Goal: Information Seeking & Learning: Learn about a topic

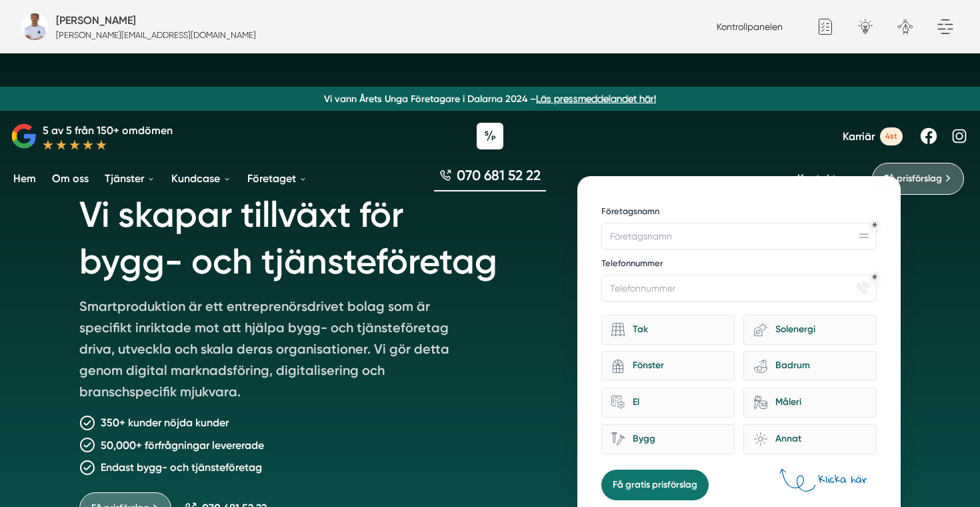
click at [867, 139] on span "Karriär" at bounding box center [858, 136] width 32 height 13
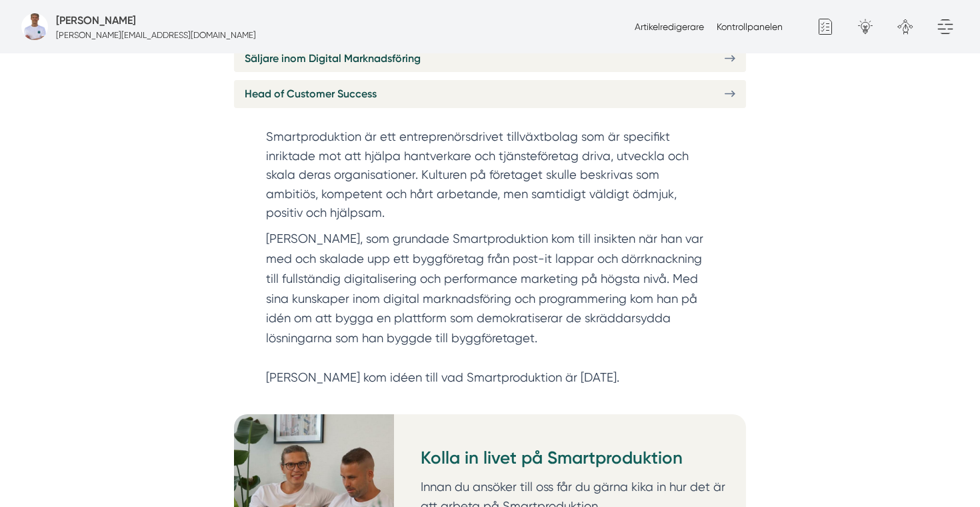
scroll to position [423, 0]
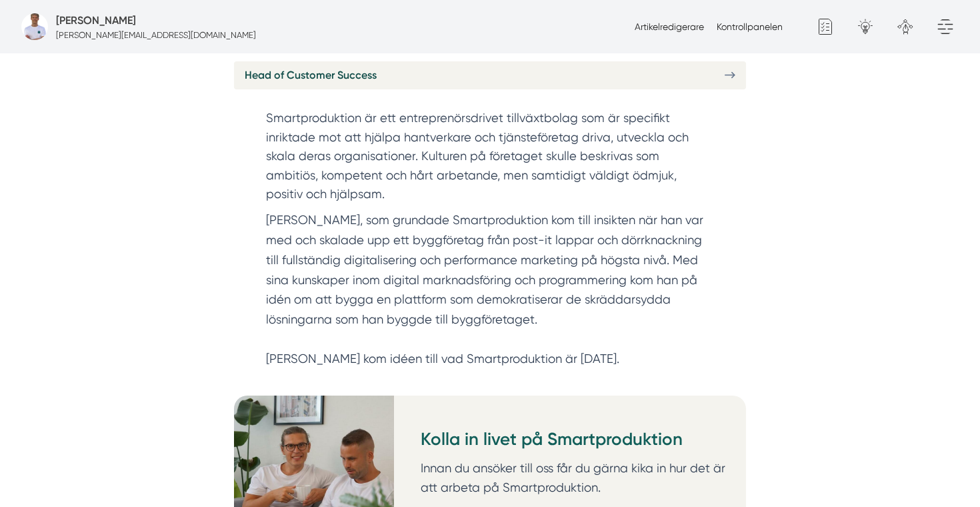
click at [400, 18] on link "Paid Ads Manager" at bounding box center [490, 4] width 512 height 27
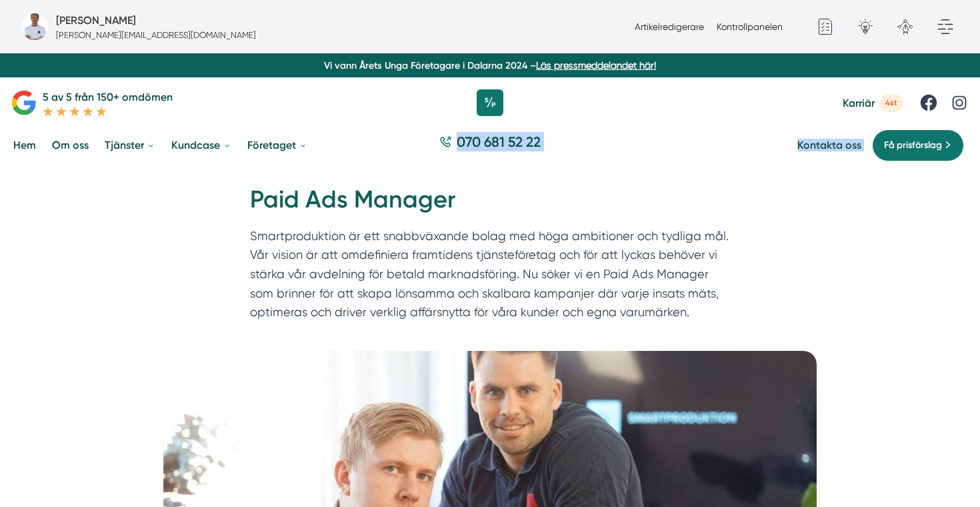
drag, startPoint x: 567, startPoint y: 171, endPoint x: 421, endPoint y: 142, distance: 148.2
click at [428, 200] on h1 "Paid Ads Manager" at bounding box center [490, 204] width 480 height 43
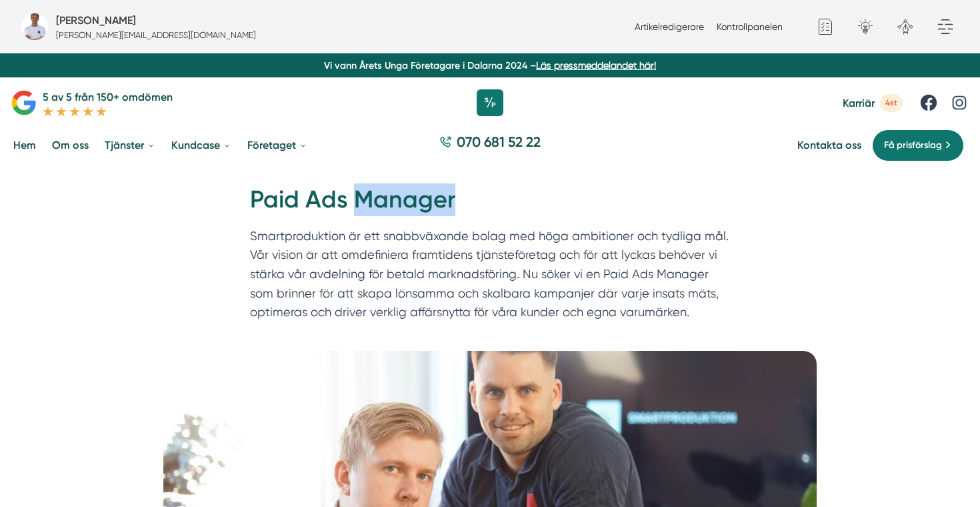
click at [428, 200] on h1 "Paid Ads Manager" at bounding box center [490, 204] width 480 height 43
click at [451, 257] on p "Smartproduktion är ett snabbväxande bolag med höga ambitioner och tydliga mål. …" at bounding box center [490, 277] width 480 height 101
click at [333, 97] on div at bounding box center [490, 103] width 980 height 40
